Goal: Transaction & Acquisition: Subscribe to service/newsletter

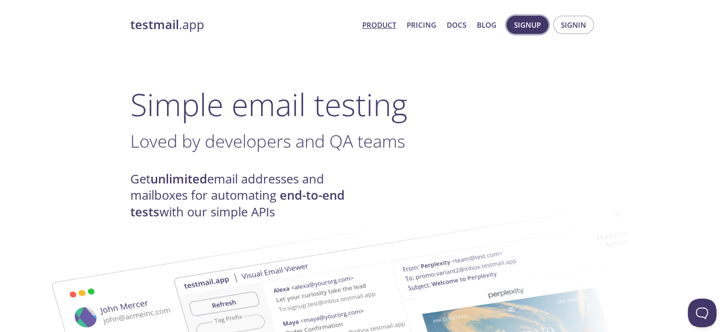
click at [531, 19] on span "Signup" at bounding box center [527, 25] width 27 height 12
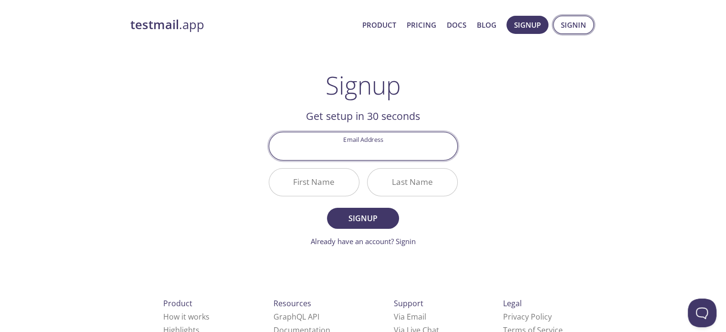
click at [586, 26] on span "Signin" at bounding box center [573, 25] width 25 height 12
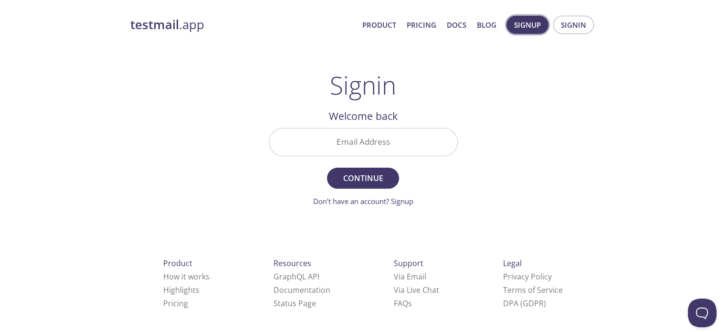
click at [543, 28] on button "Signup" at bounding box center [528, 25] width 42 height 18
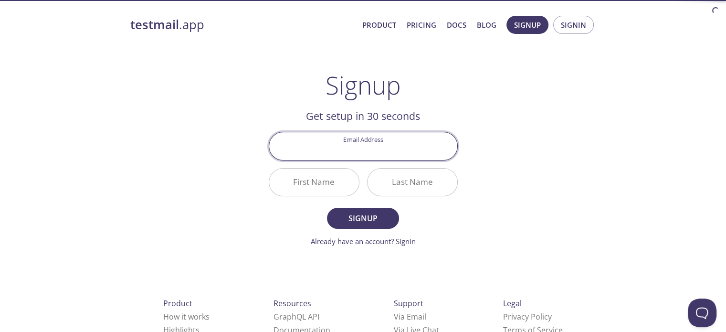
click at [378, 152] on input "Email Address" at bounding box center [363, 145] width 188 height 27
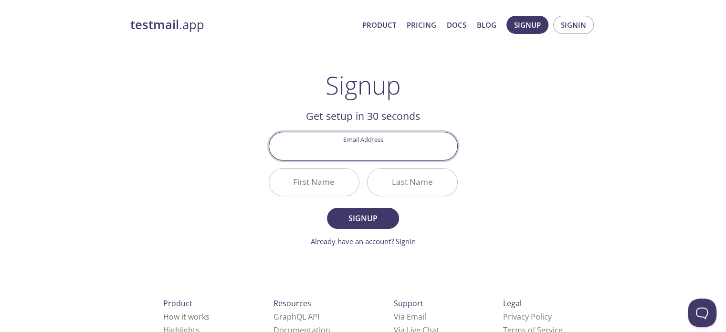
click at [380, 151] on input "Email Address" at bounding box center [363, 145] width 188 height 27
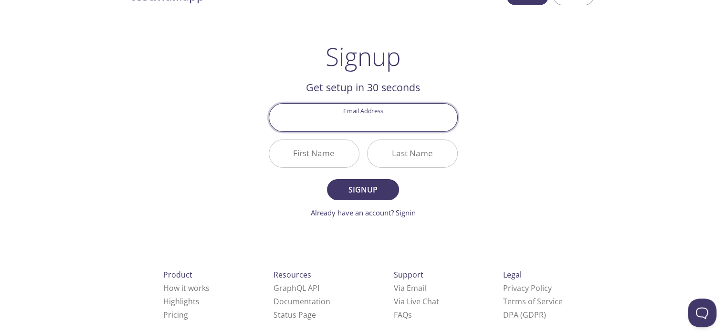
scroll to position [44, 0]
